Goal: Task Accomplishment & Management: Complete application form

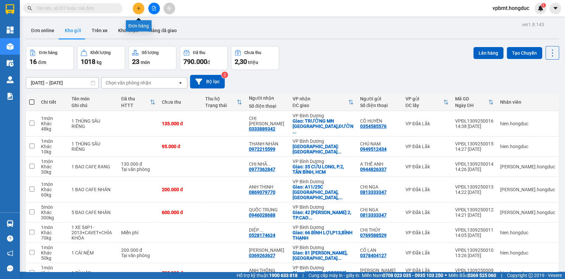
click at [137, 5] on button at bounding box center [139, 9] width 12 height 12
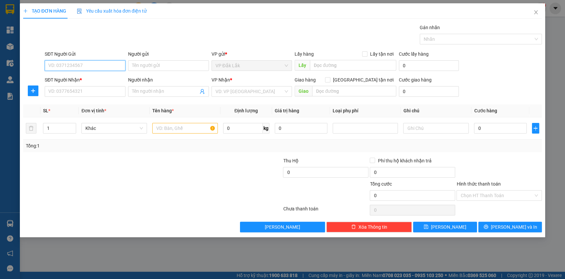
click at [113, 60] on input "SĐT Người Gửi" at bounding box center [85, 65] width 81 height 11
type input "0914483136"
click at [170, 65] on input "Người gửi" at bounding box center [168, 65] width 81 height 11
type input "a"
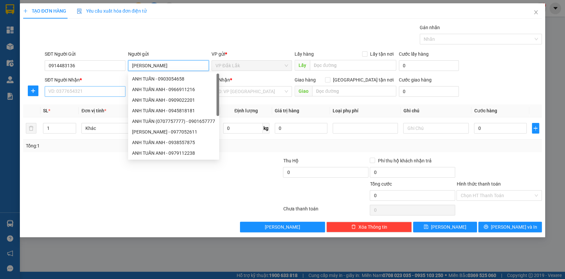
type input "ANH TUẤN"
click at [107, 89] on input "SĐT Người Nhận *" at bounding box center [85, 91] width 81 height 11
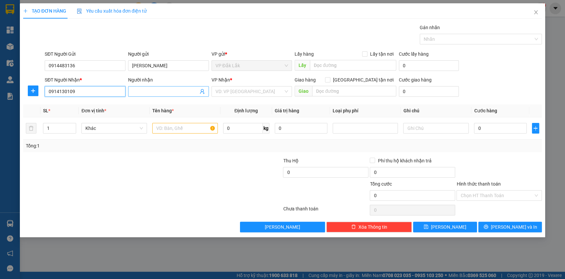
type input "0914130109"
click at [178, 94] on input "Người nhận" at bounding box center [165, 91] width 66 height 7
type input "TUẤN ĐẠT"
click at [240, 93] on input "search" at bounding box center [249, 91] width 68 height 10
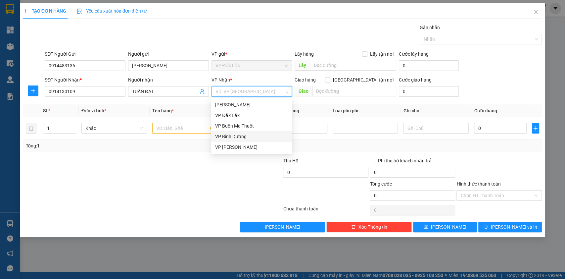
click at [246, 136] on div "VP Bình Dương" at bounding box center [251, 136] width 73 height 7
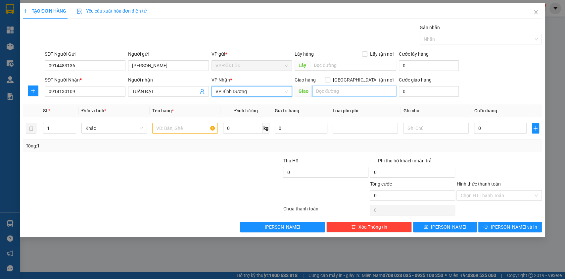
click at [331, 91] on input "text" at bounding box center [354, 91] width 84 height 11
click at [330, 79] on input "Giao tận nơi" at bounding box center [327, 79] width 5 height 5
checkbox input "true"
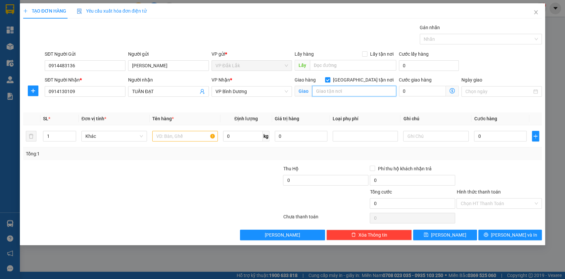
click at [357, 92] on input "text" at bounding box center [354, 91] width 84 height 11
click at [171, 137] on input "text" at bounding box center [185, 136] width 66 height 11
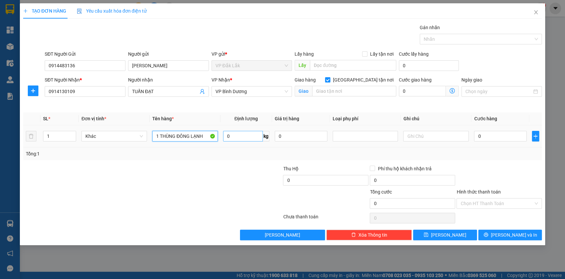
type input "1 THÙNG ĐÔNG LẠNH"
click at [249, 134] on input "0" at bounding box center [243, 136] width 40 height 11
type input "9"
click at [496, 201] on input "Hình thức thanh toán" at bounding box center [496, 203] width 73 height 10
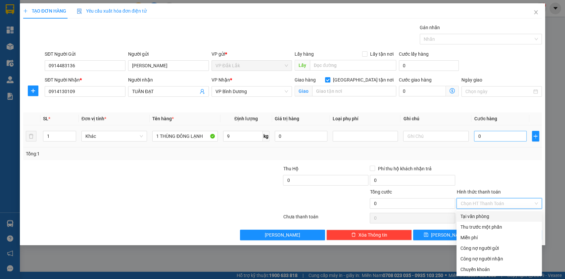
drag, startPoint x: 490, startPoint y: 129, endPoint x: 491, endPoint y: 132, distance: 3.8
click at [491, 132] on div "0" at bounding box center [500, 135] width 53 height 13
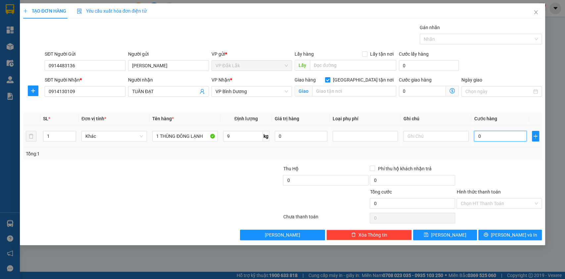
click at [491, 133] on input "0" at bounding box center [500, 136] width 53 height 11
type input "3"
type input "35"
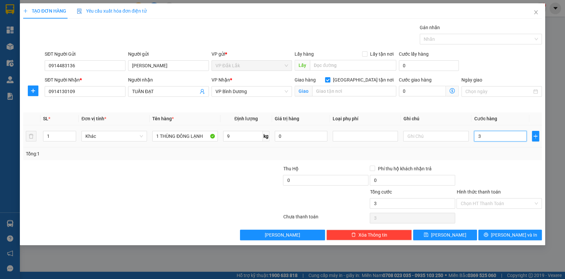
type input "35"
type input "350"
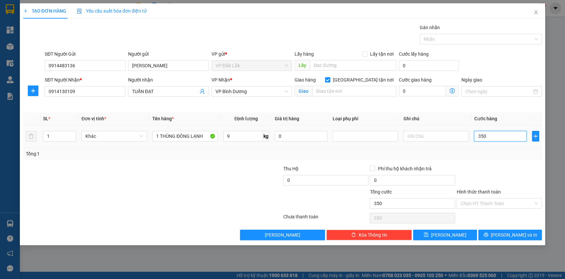
type input "3.500"
type input "35.000"
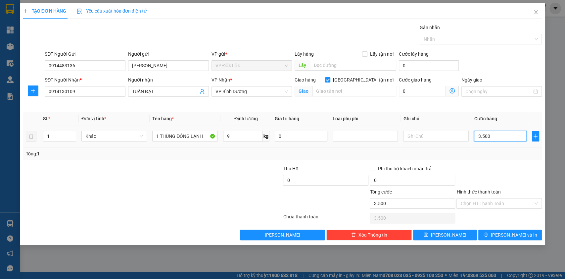
type input "35.000"
click at [368, 94] on input "text" at bounding box center [354, 91] width 84 height 11
type input "D"
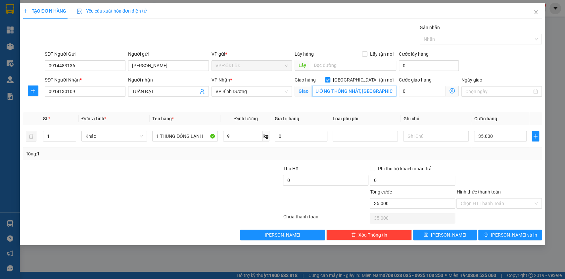
scroll to position [0, 5]
click at [362, 92] on input "ĐƯỜNG THỐNG NHẤT, P ĐÔNG HÒA," at bounding box center [354, 91] width 84 height 11
click at [316, 93] on input "ĐƯỜNG THỐNG NHẤT, P. ĐÔNG HÒA," at bounding box center [354, 91] width 84 height 11
type input "CHUNG CƯ BCONS PLAZA (CHUNG CƯ QUANG PHÚC) ĐƯỜNG THỐNG NHẤT, P. ĐÔNG HÒA, HCM"
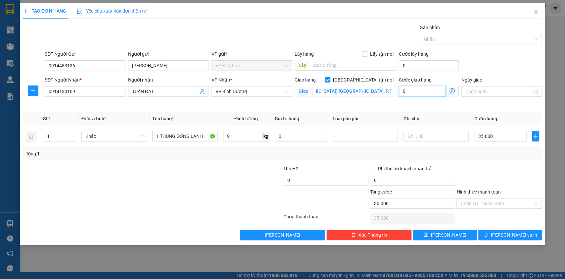
click at [405, 92] on input "0" at bounding box center [422, 91] width 47 height 11
type input "35.006"
type input "6"
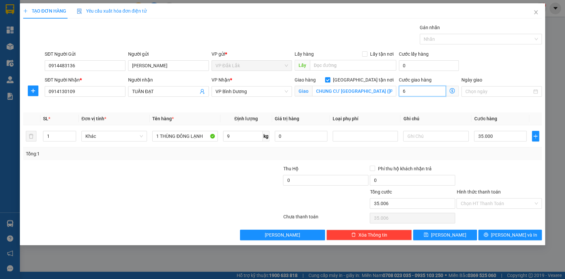
type input "35.060"
type input "60"
type input "35.600"
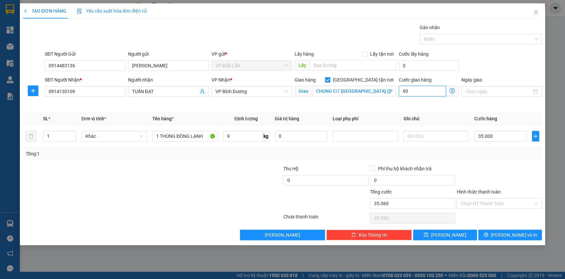
type input "600"
type input "41.000"
type input "6.000"
type input "95.000"
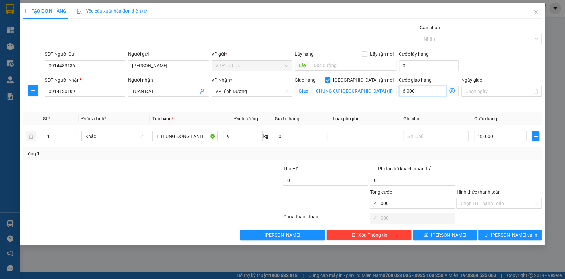
type input "95.000"
drag, startPoint x: 435, startPoint y: 92, endPoint x: 427, endPoint y: 94, distance: 8.4
click at [427, 94] on input "60.000" at bounding box center [422, 91] width 47 height 11
type input "60.000"
click at [440, 135] on input "text" at bounding box center [436, 136] width 66 height 11
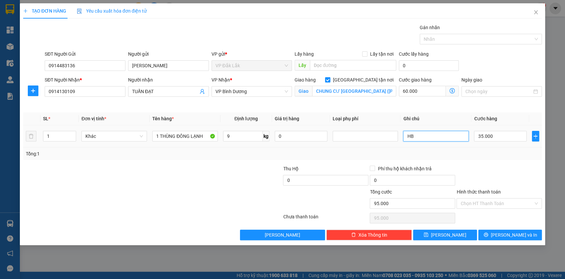
type input "H"
type input "S"
type input "G"
type input "TRANH THỦ GIAO SỚM Ạ"
click at [471, 201] on input "Hình thức thanh toán" at bounding box center [496, 203] width 73 height 10
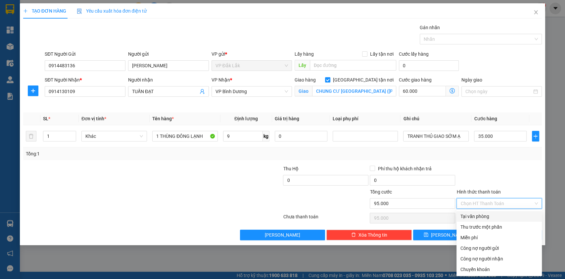
click at [474, 214] on div "Tại văn phòng" at bounding box center [498, 215] width 77 height 7
type input "0"
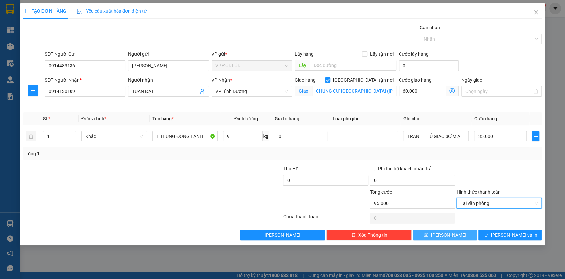
click at [455, 233] on button "Lưu" at bounding box center [445, 234] width 64 height 11
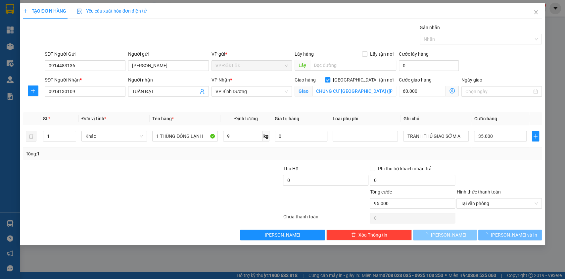
checkbox input "false"
type input "0"
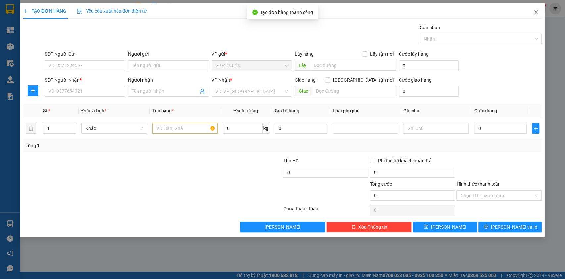
click at [535, 11] on icon "close" at bounding box center [535, 12] width 5 height 5
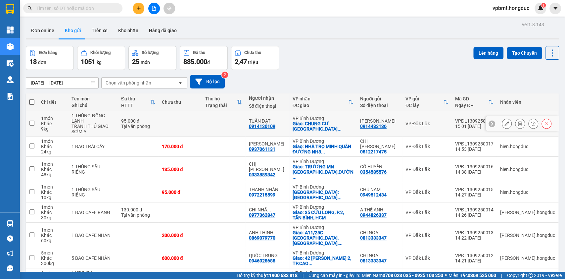
click at [518, 123] on icon at bounding box center [520, 123] width 5 height 5
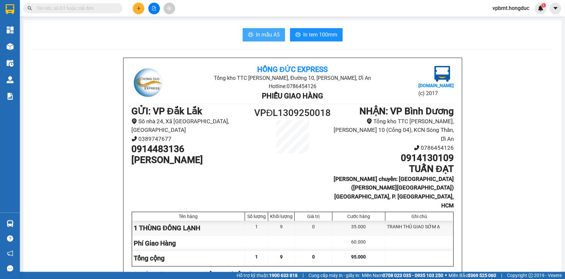
click at [256, 32] on span "In mẫu A5" at bounding box center [268, 34] width 24 height 8
click at [319, 33] on span "In tem 100mm" at bounding box center [320, 34] width 34 height 8
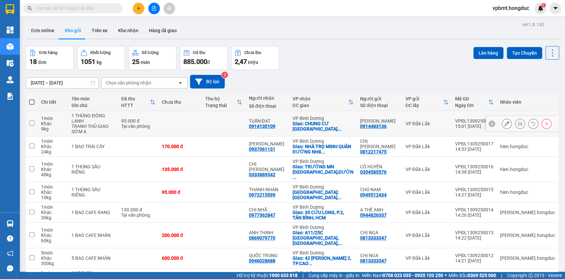
click at [502, 123] on button at bounding box center [506, 124] width 9 height 12
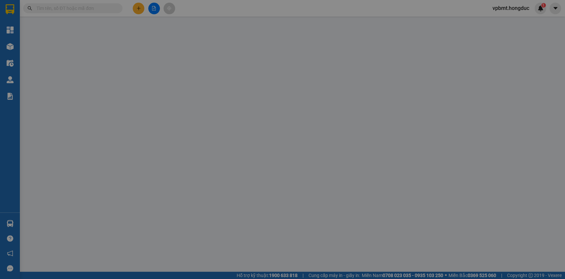
type input "0914483136"
type input "ANH TUẤN"
type input "0914130109"
type input "TUẤN ĐẠT"
checkbox input "true"
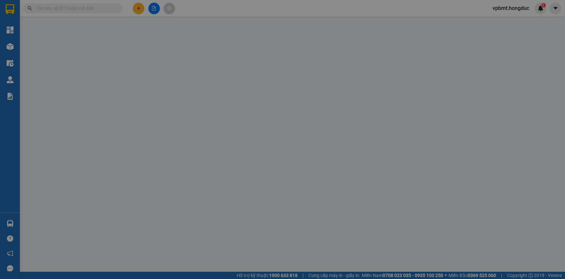
type input "CHUNG CƯ BCONS PLAZA (CHUNG CƯ QUANG PHÚC) ĐƯỜNG THỐNG NHẤT, P. ĐÔNG HÒA, HCM"
type input "95.000"
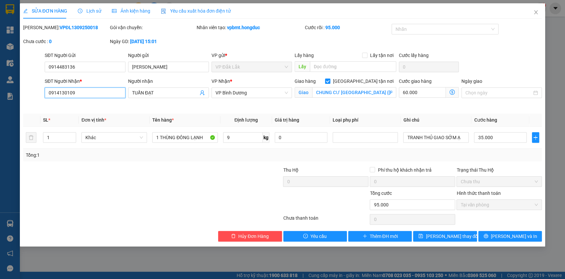
click at [58, 88] on input "0914130109" at bounding box center [85, 92] width 81 height 11
type input "0941130109"
click at [443, 235] on span "Lưu thay đổi" at bounding box center [452, 235] width 53 height 7
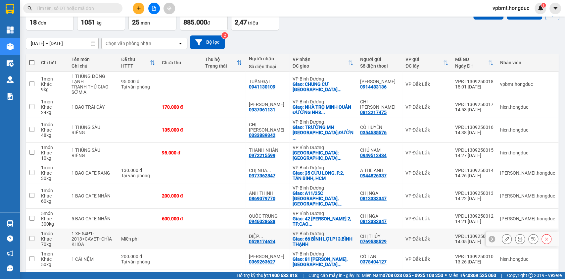
scroll to position [73, 0]
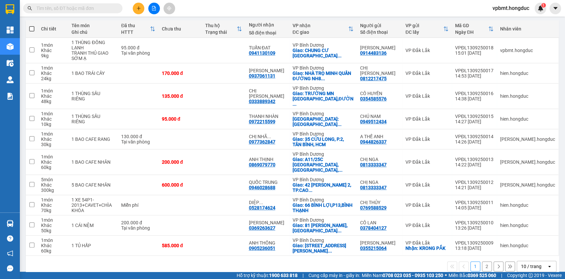
click at [482, 261] on button "2" at bounding box center [487, 266] width 10 height 10
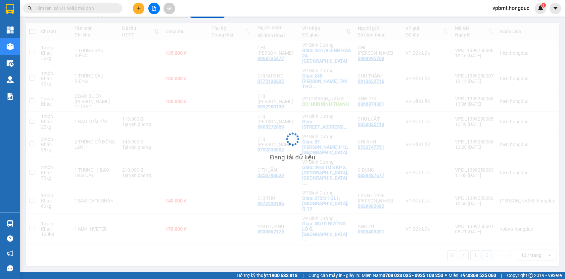
scroll to position [30, 0]
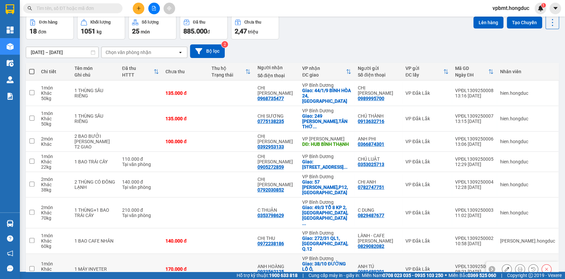
click at [518, 266] on icon at bounding box center [520, 268] width 5 height 5
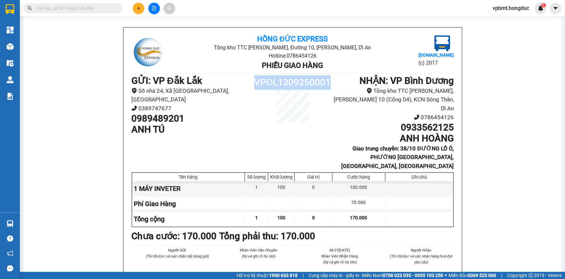
drag, startPoint x: 252, startPoint y: 80, endPoint x: 334, endPoint y: 79, distance: 82.1
click at [334, 79] on div "GỬI : VP Đắk Lắk Số nhà 24, Xã Ea K’tur, Tỉnh Đắk Lắk 0389747677 0989489201 ANH…" at bounding box center [292, 122] width 322 height 95
copy div "VPĐL1309250001"
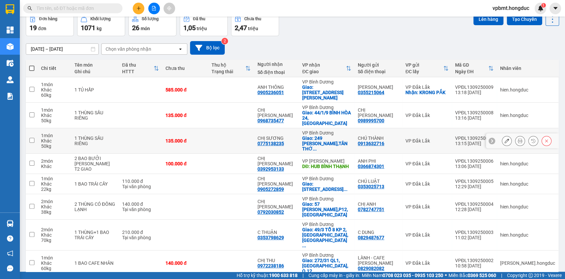
scroll to position [48, 0]
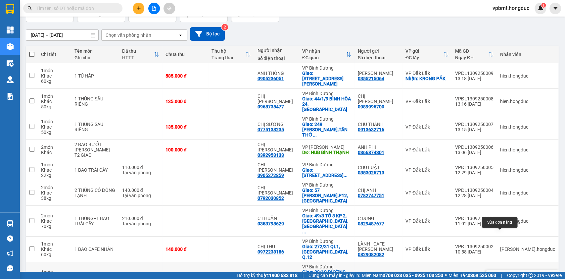
click at [518, 275] on icon at bounding box center [520, 277] width 5 height 5
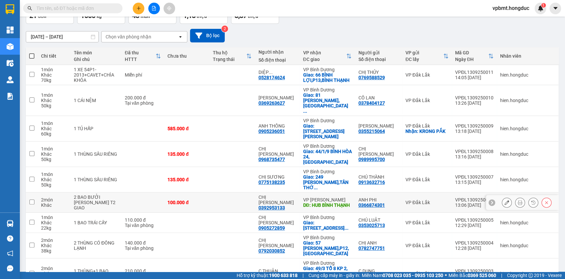
scroll to position [68, 0]
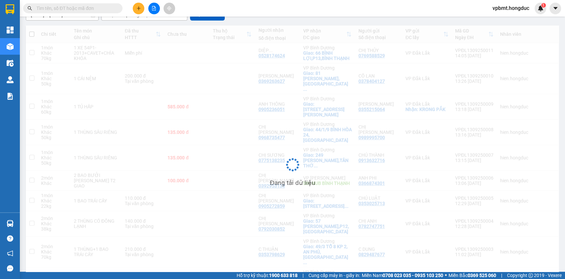
scroll to position [30, 0]
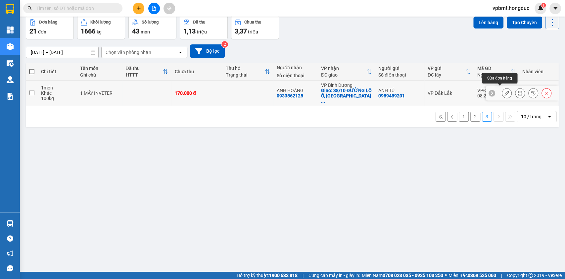
click at [504, 91] on icon at bounding box center [506, 93] width 5 height 5
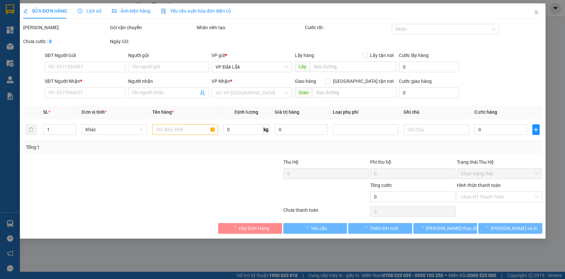
type input "0989489201"
type input "ANH TÚ"
type input "0933562125"
type input "ANH HOÀNG"
checkbox input "true"
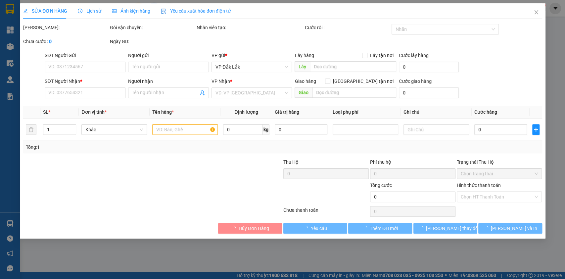
type input "38/10 ĐƯỜNG LỒ Ô, PHƯỜNG BÌNH AN, DĨ AN, BÌNH DƯƠNG"
type input "170.000"
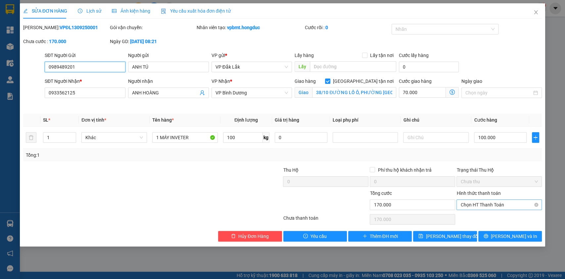
click at [504, 203] on span "Chọn HT Thanh Toán" at bounding box center [498, 205] width 77 height 10
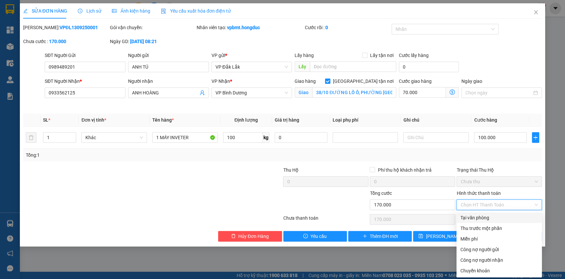
click at [482, 218] on div "Tại văn phòng" at bounding box center [498, 217] width 77 height 7
type input "0"
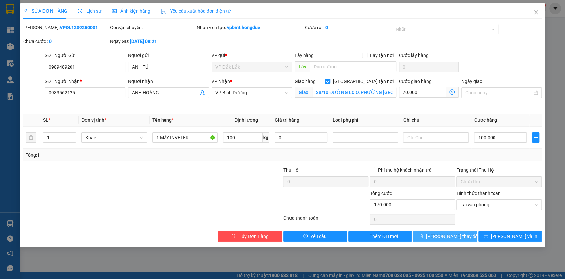
click at [466, 234] on button "Lưu thay đổi" at bounding box center [445, 236] width 64 height 11
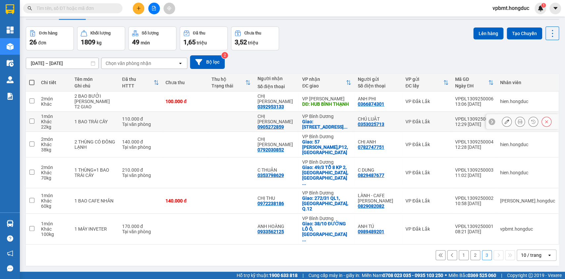
scroll to position [30, 0]
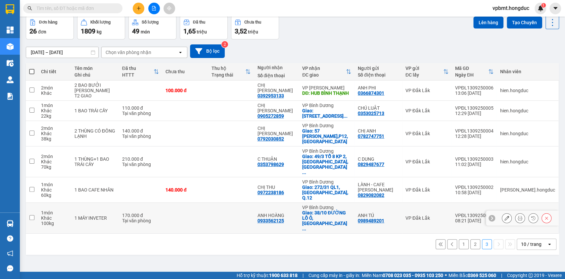
click at [502, 212] on button at bounding box center [506, 218] width 9 height 12
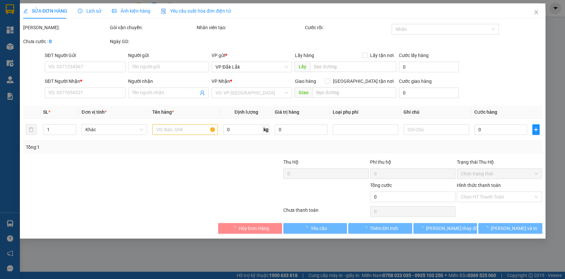
type input "0989489201"
type input "ANH TÚ"
type input "0933562125"
type input "ANH HOÀNG"
checkbox input "true"
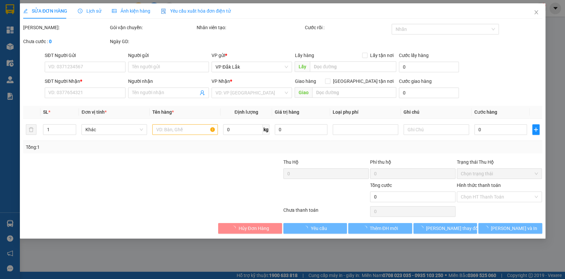
type input "38/10 ĐƯỜNG LỒ Ô, PHƯỜNG BÌNH AN, DĨ AN, BÌNH DƯƠNG"
type input "170.000"
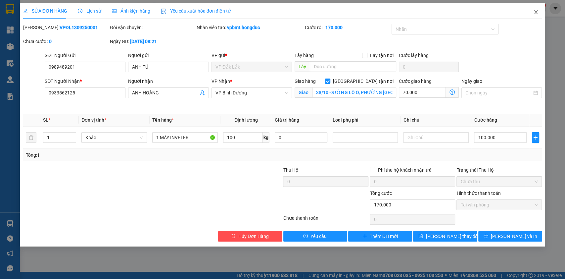
click at [535, 14] on icon "close" at bounding box center [535, 12] width 5 height 5
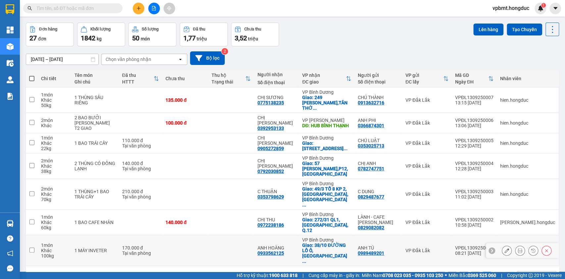
scroll to position [30, 0]
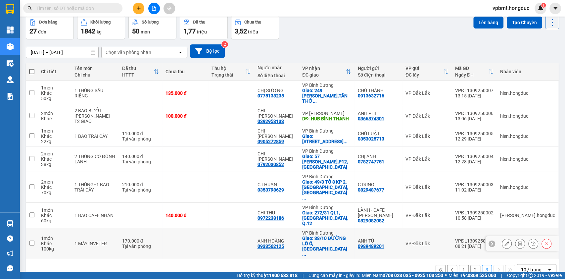
click at [515, 238] on button at bounding box center [519, 244] width 9 height 12
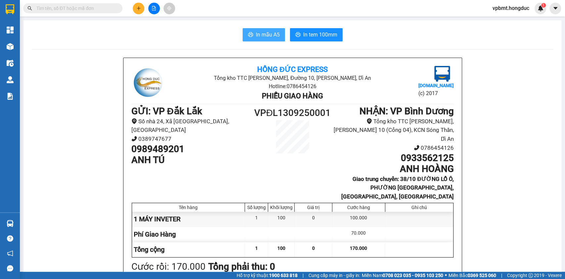
click at [273, 33] on span "In mẫu A5" at bounding box center [268, 34] width 24 height 8
